Goal: Information Seeking & Learning: Learn about a topic

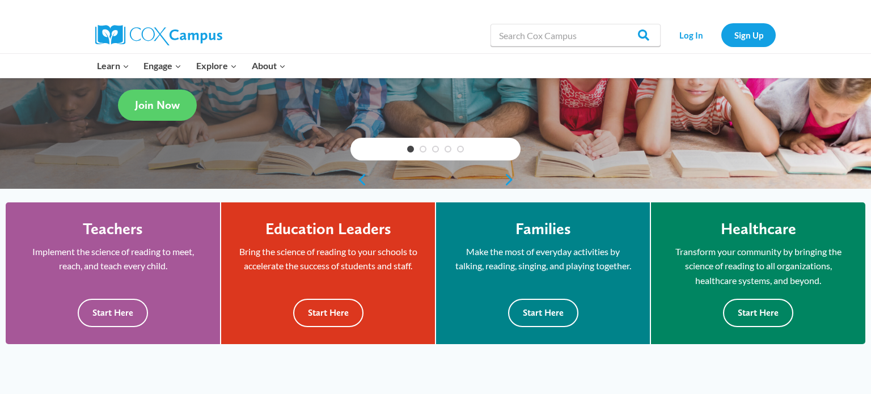
scroll to position [199, 0]
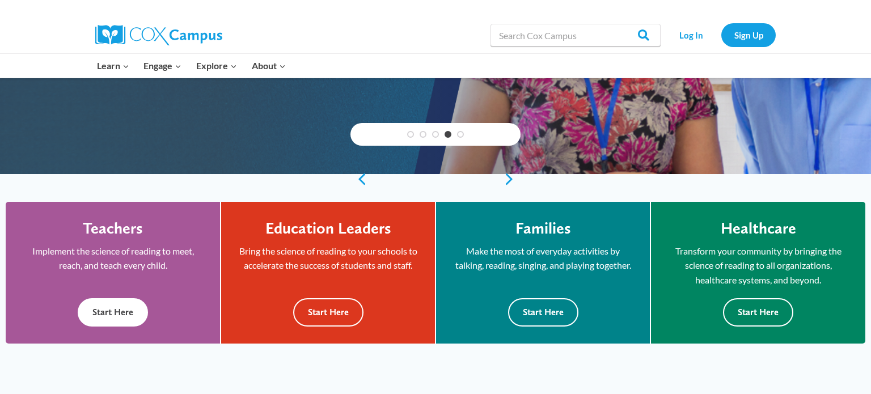
click at [104, 316] on button "Start Here" at bounding box center [113, 312] width 70 height 28
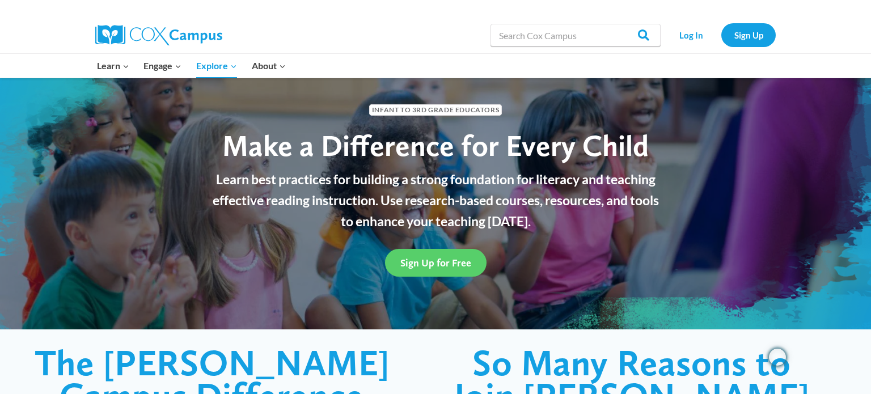
scroll to position [33, 0]
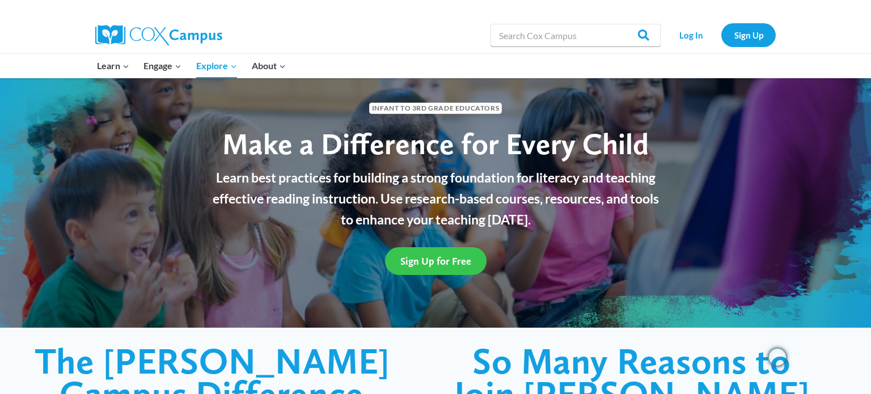
click at [432, 264] on span "Sign Up for Free" at bounding box center [435, 261] width 71 height 12
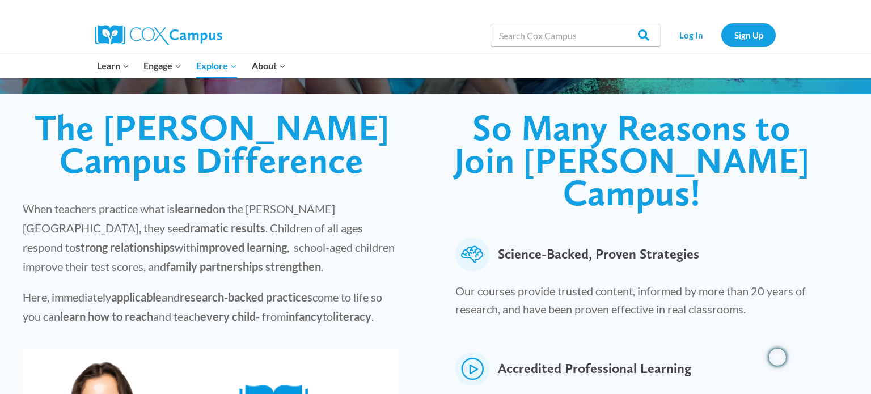
scroll to position [98, 0]
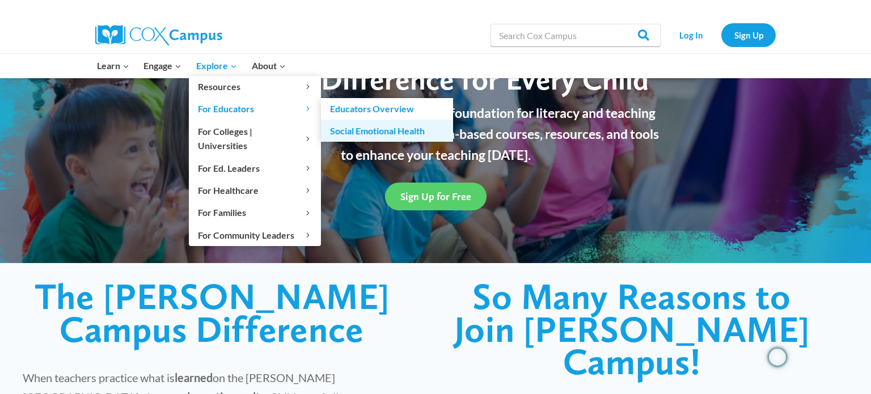
click at [392, 131] on link "Social Emotional Health" at bounding box center [387, 131] width 132 height 22
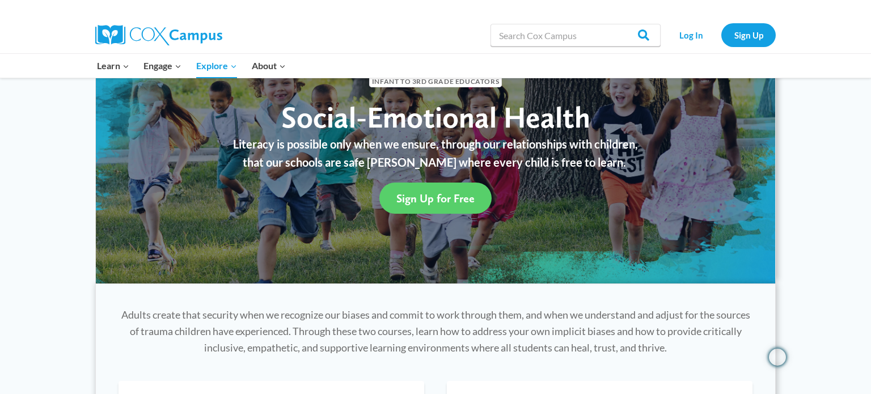
scroll to position [99, 0]
